Goal: Task Accomplishment & Management: Complete application form

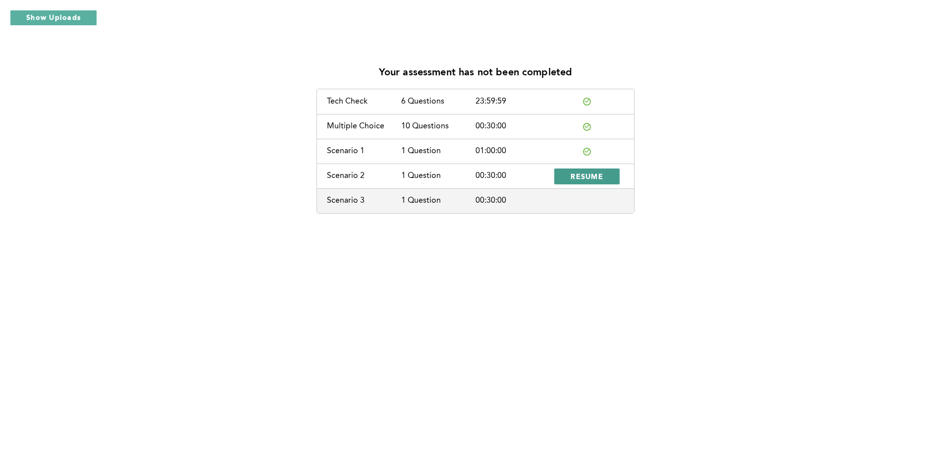
click at [582, 175] on span "RESUME" at bounding box center [586, 175] width 33 height 9
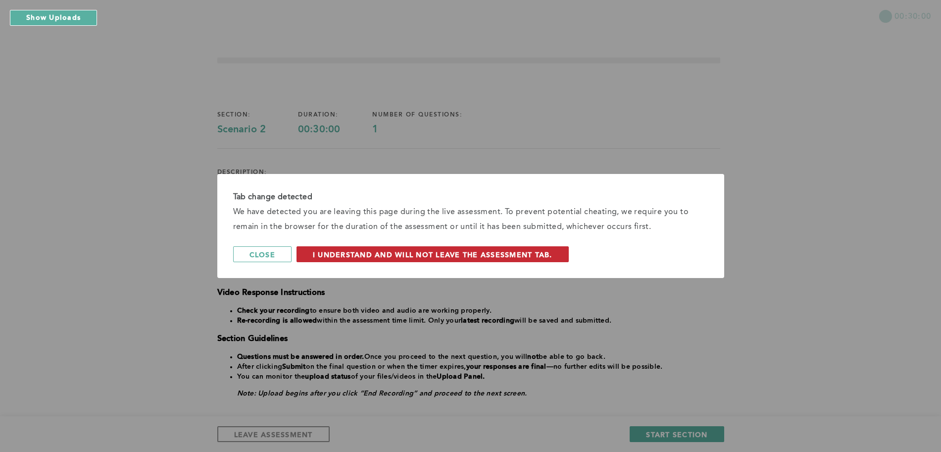
click at [497, 254] on span "I understand and will not leave the assessment tab." at bounding box center [433, 254] width 240 height 9
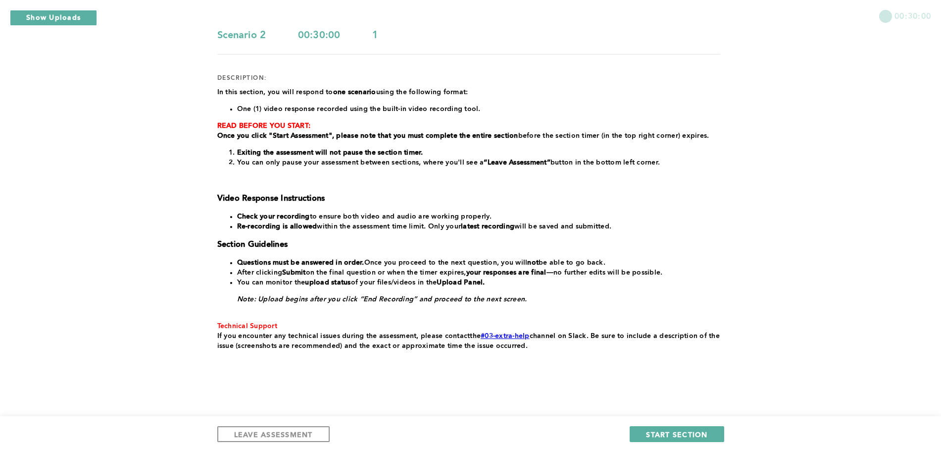
scroll to position [100, 0]
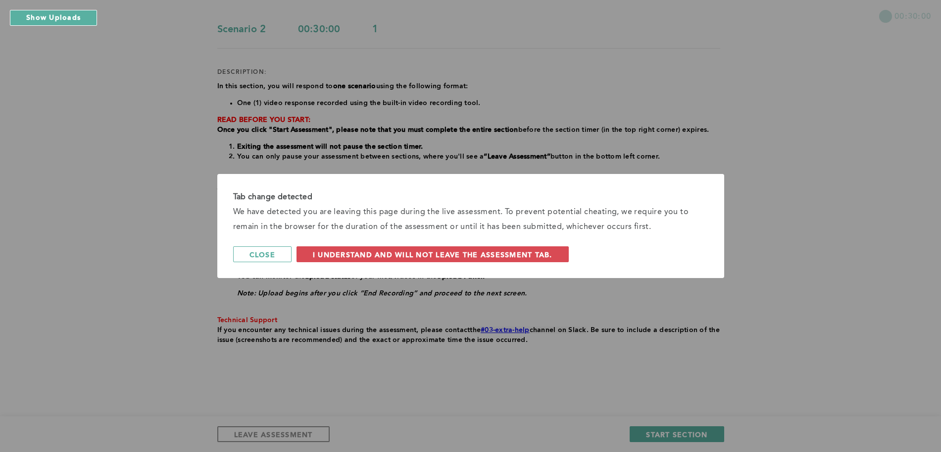
click at [509, 263] on div "Tab change detected We have detected you are leaving this page during the live …" at bounding box center [470, 226] width 507 height 104
click at [509, 253] on span "I understand and will not leave the assessment tab." at bounding box center [433, 254] width 240 height 9
click at [392, 257] on span "I understand and will not leave the assessment tab." at bounding box center [433, 254] width 240 height 9
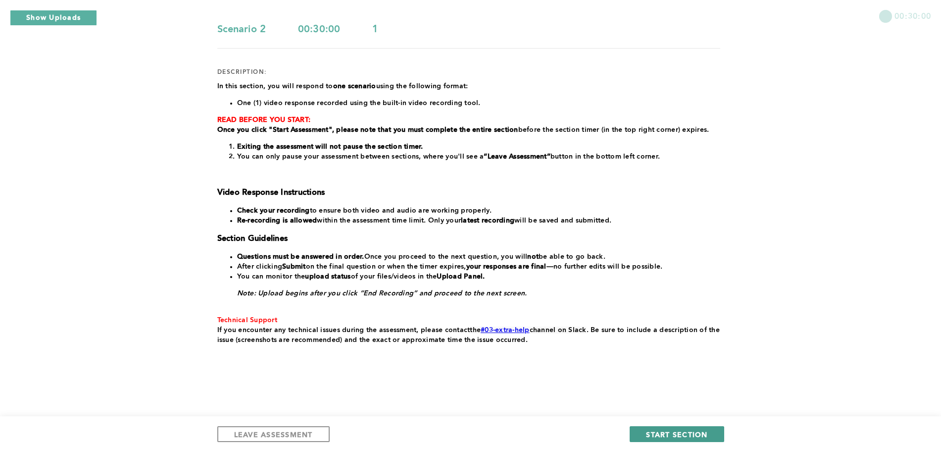
click at [697, 434] on span "START SECTION" at bounding box center [676, 433] width 61 height 9
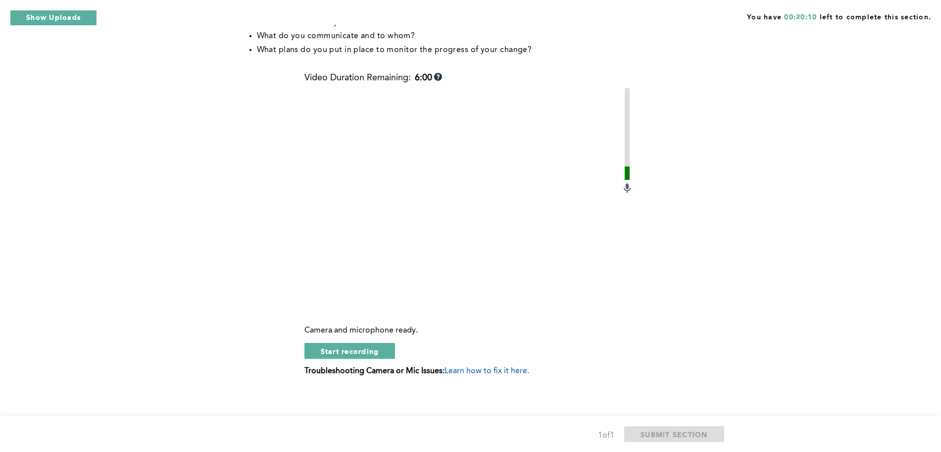
scroll to position [295, 0]
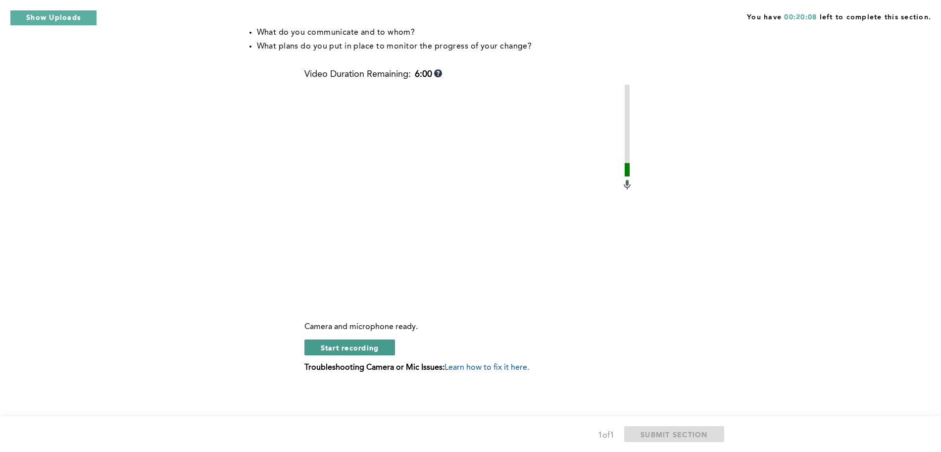
click at [363, 344] on span "Start recording" at bounding box center [350, 347] width 58 height 9
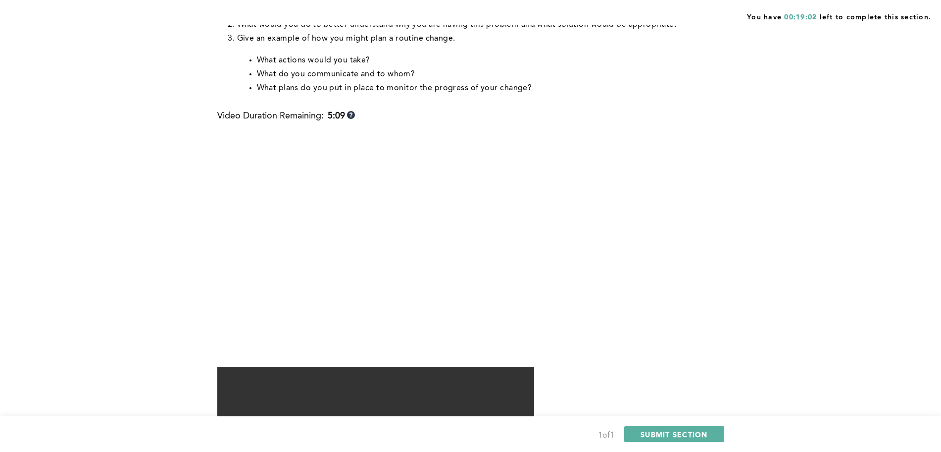
scroll to position [328, 0]
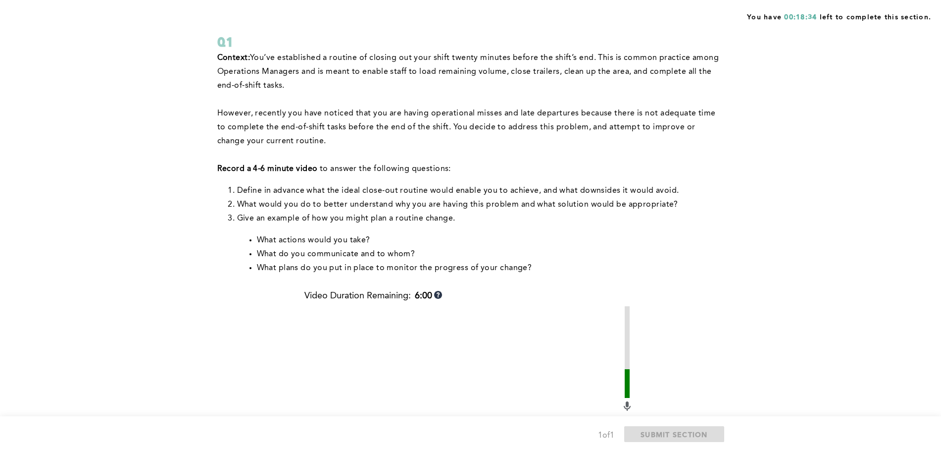
scroll to position [0, 0]
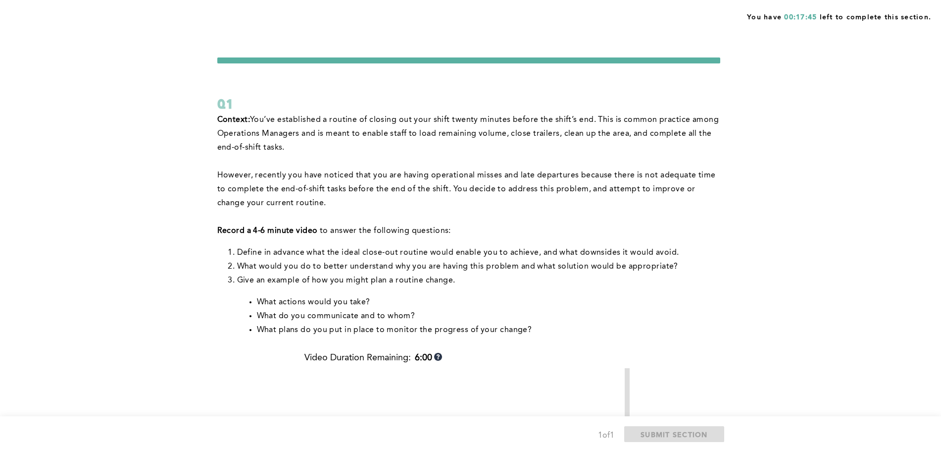
click at [603, 201] on p "However, recently you have noticed that you are having operational misses and l…" at bounding box center [468, 189] width 503 height 42
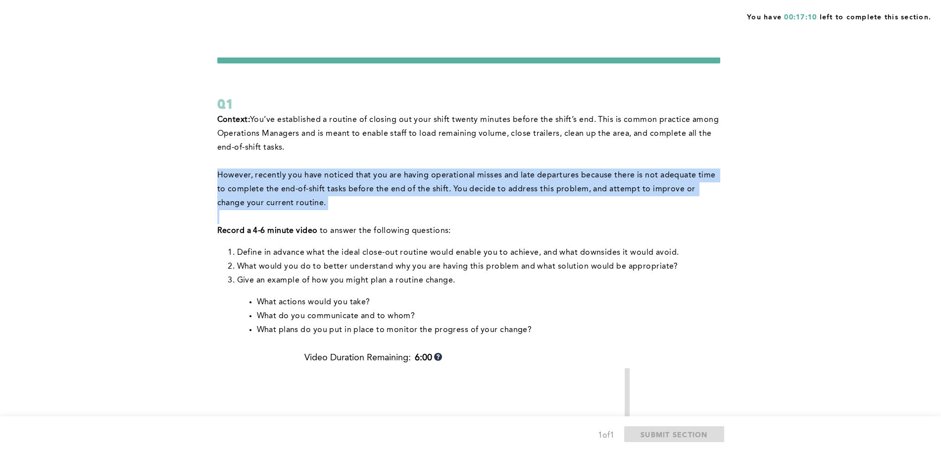
click at [604, 202] on p "However, recently you have noticed that you are having operational misses and l…" at bounding box center [468, 189] width 503 height 42
drag, startPoint x: 604, startPoint y: 202, endPoint x: 612, endPoint y: 220, distance: 20.2
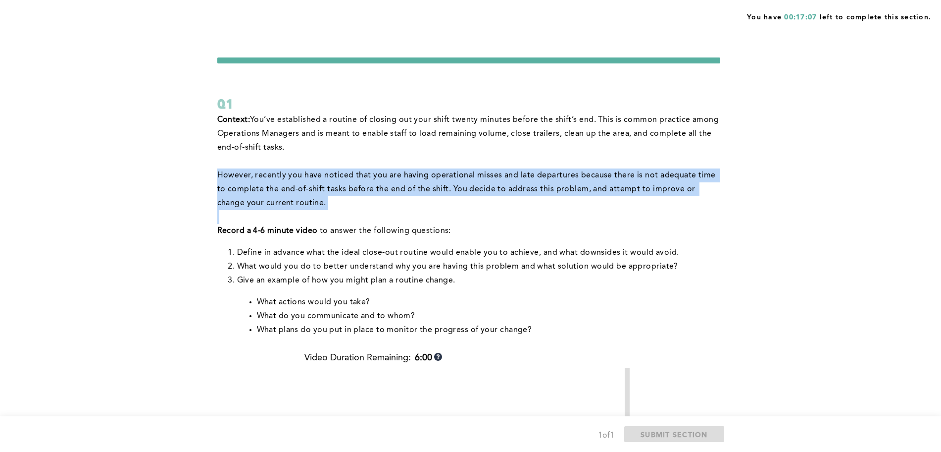
click at [612, 220] on div "Context: You’ve established a routine of closing out your shift twenty minutes …" at bounding box center [468, 225] width 503 height 224
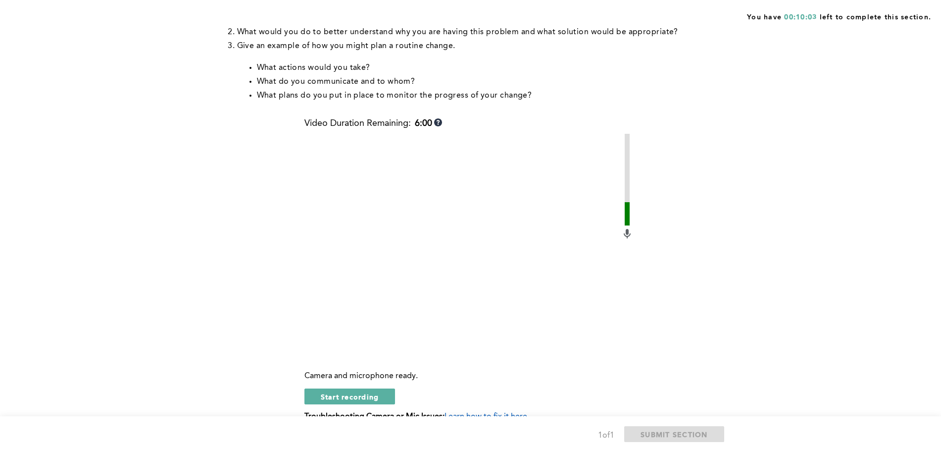
scroll to position [295, 0]
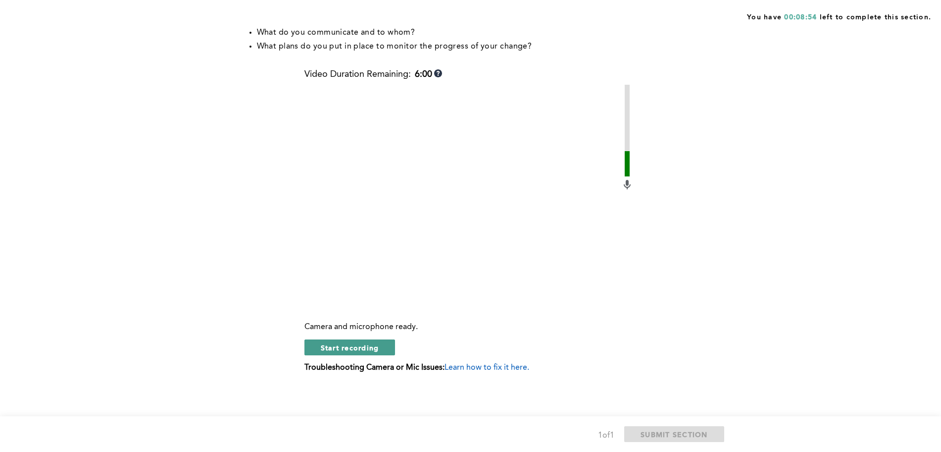
click at [340, 349] on span "Start recording" at bounding box center [350, 347] width 58 height 9
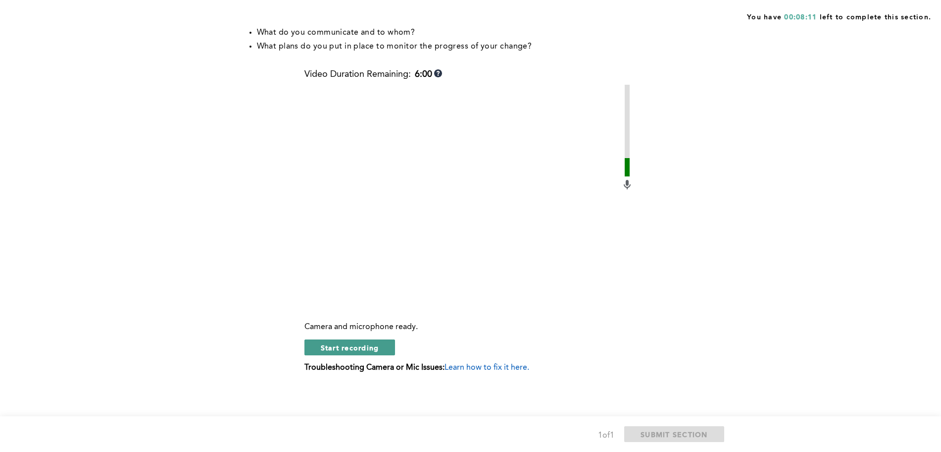
click at [371, 352] on button "Start recording" at bounding box center [350, 347] width 91 height 16
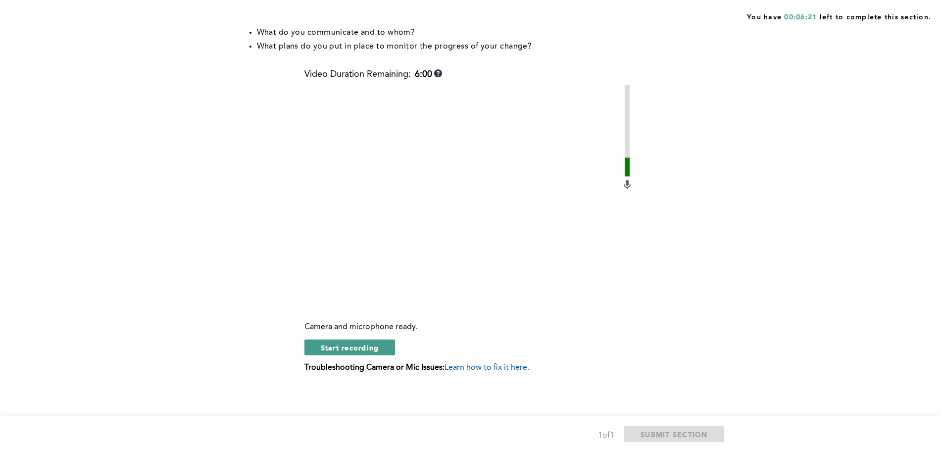
click at [377, 354] on button "Start recording" at bounding box center [350, 347] width 91 height 16
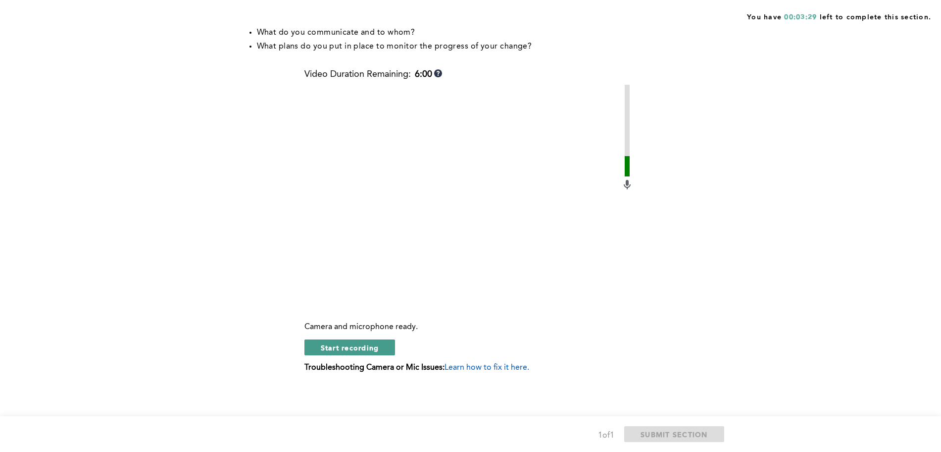
click at [331, 349] on span "Start recording" at bounding box center [350, 347] width 58 height 9
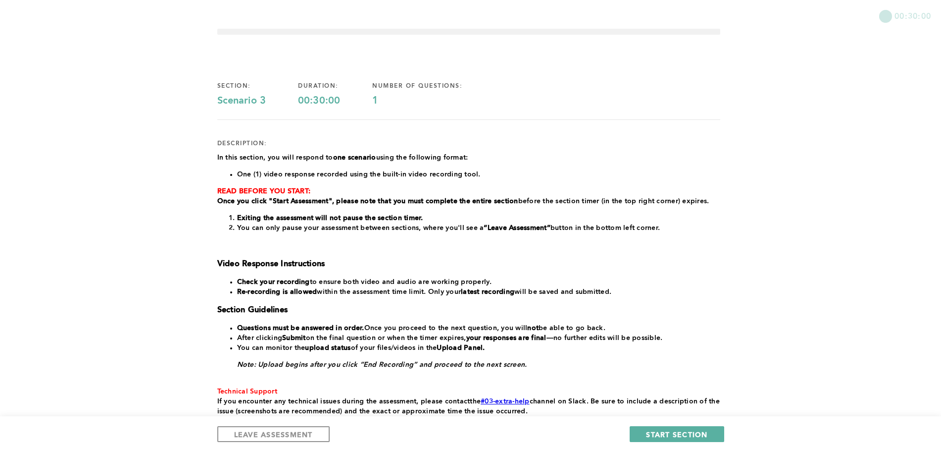
scroll to position [100, 0]
